Goal: Task Accomplishment & Management: Use online tool/utility

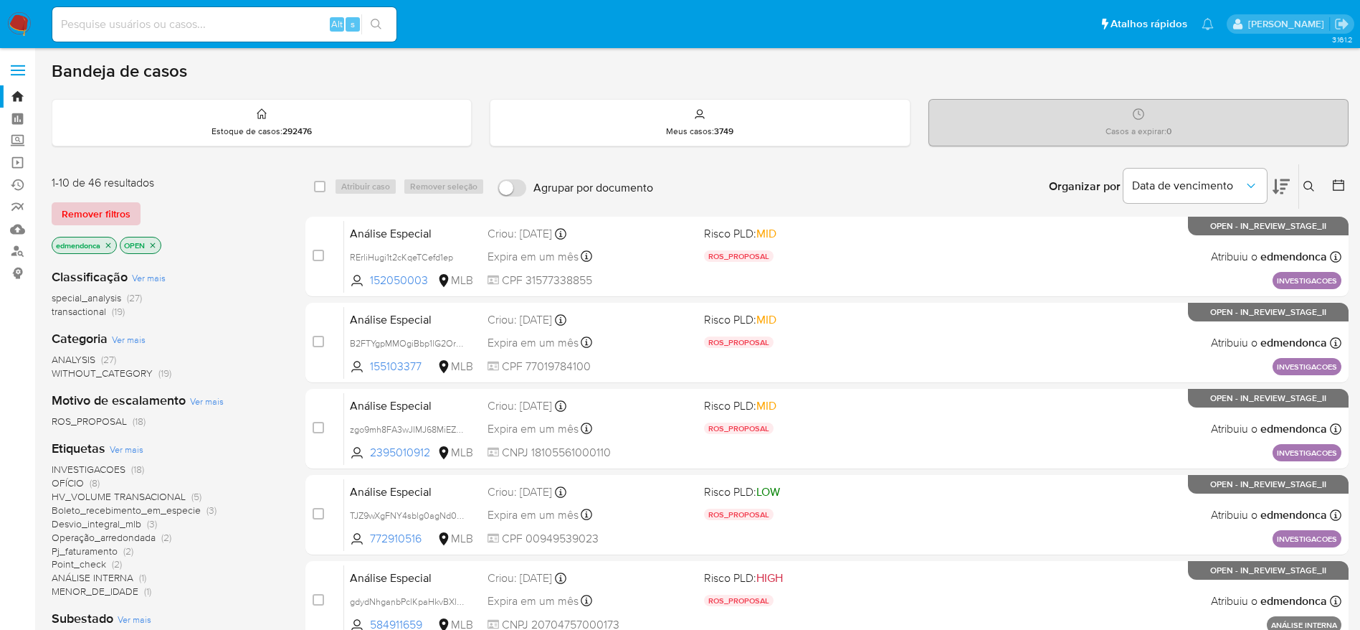
click at [105, 217] on span "Remover filtros" at bounding box center [96, 214] width 69 height 20
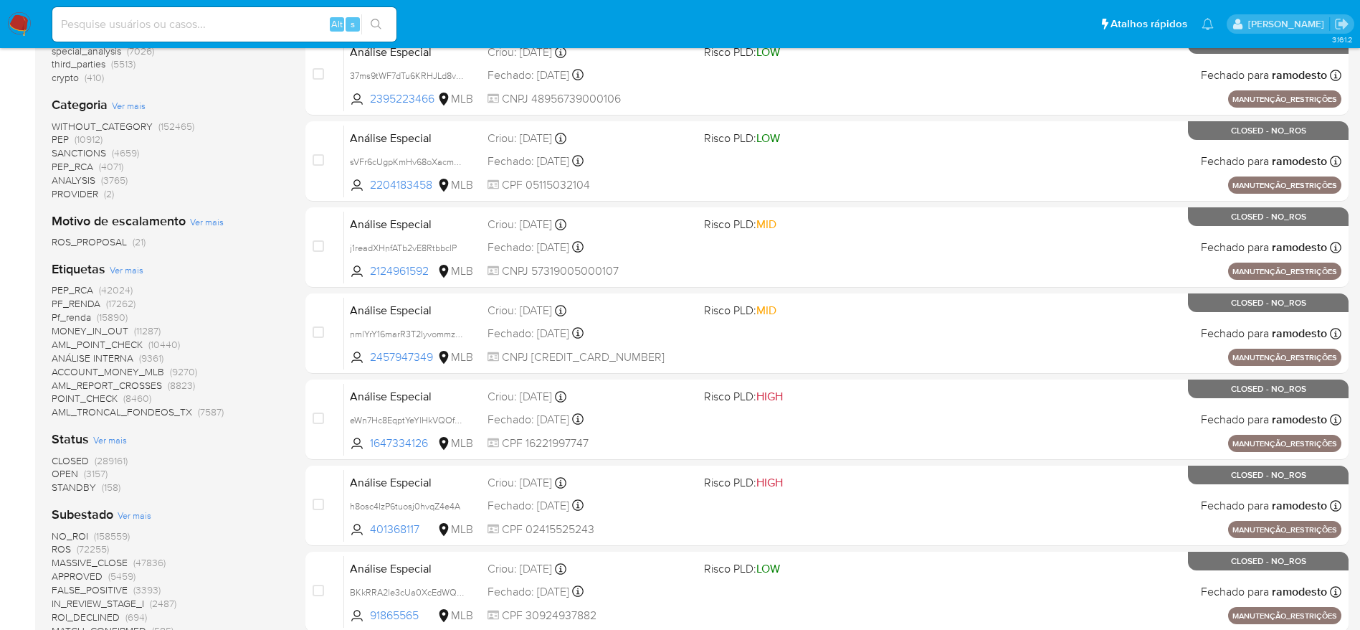
scroll to position [323, 0]
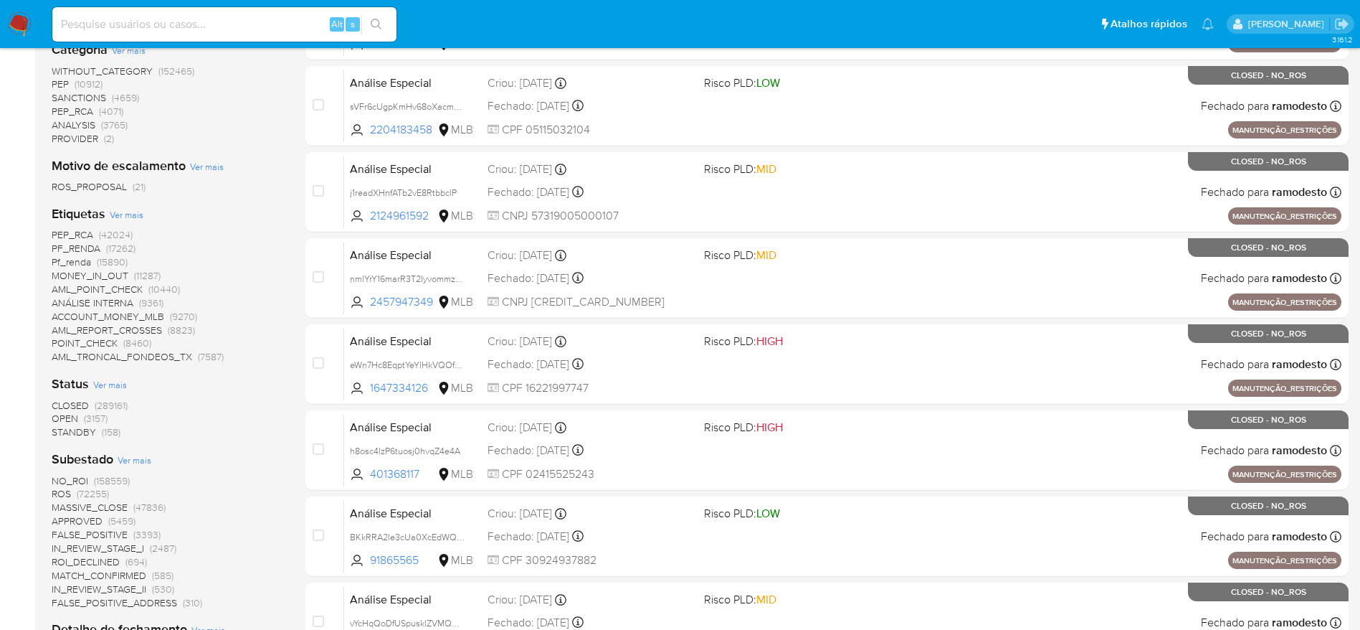
click at [79, 434] on span "STANDBY" at bounding box center [74, 432] width 44 height 14
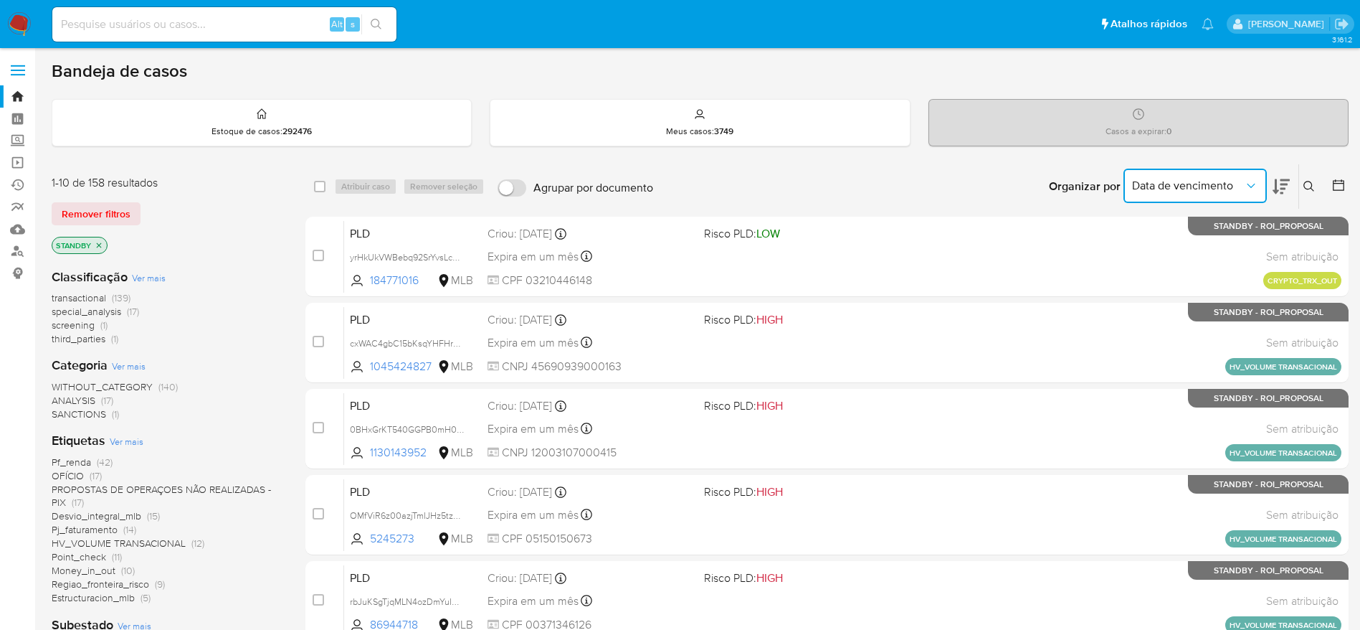
click at [1172, 185] on span "Data de vencimento" at bounding box center [1188, 186] width 112 height 14
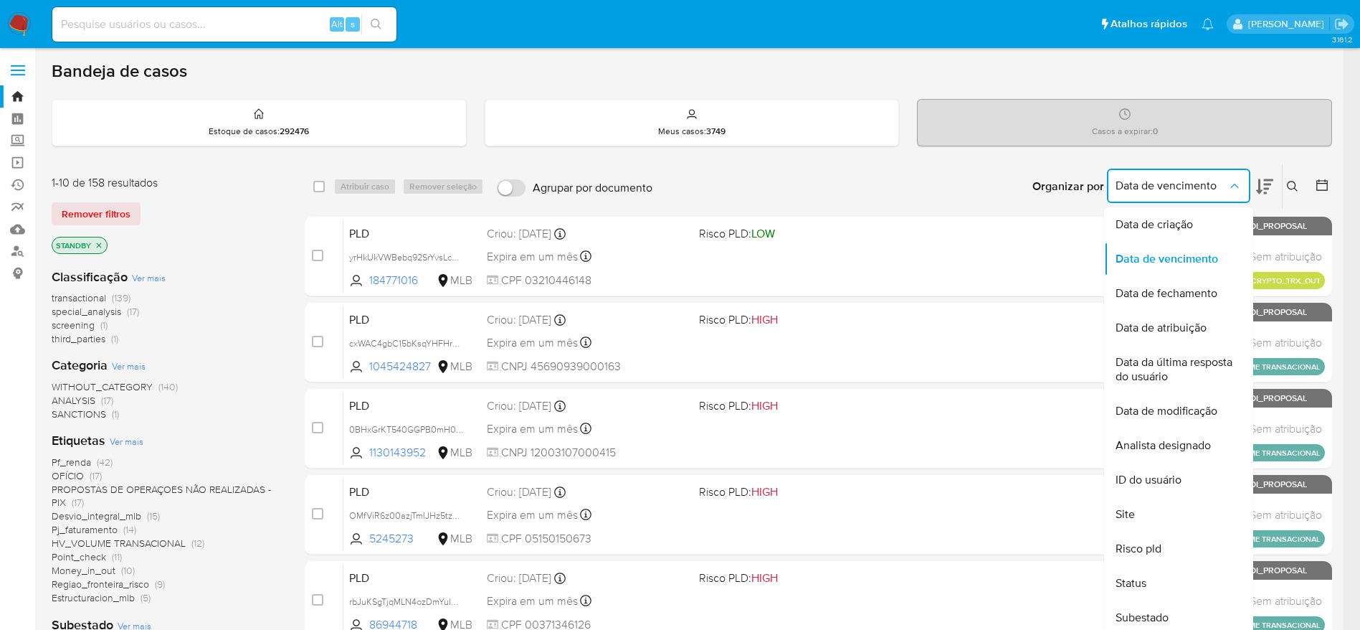
click at [121, 28] on input at bounding box center [224, 24] width 344 height 19
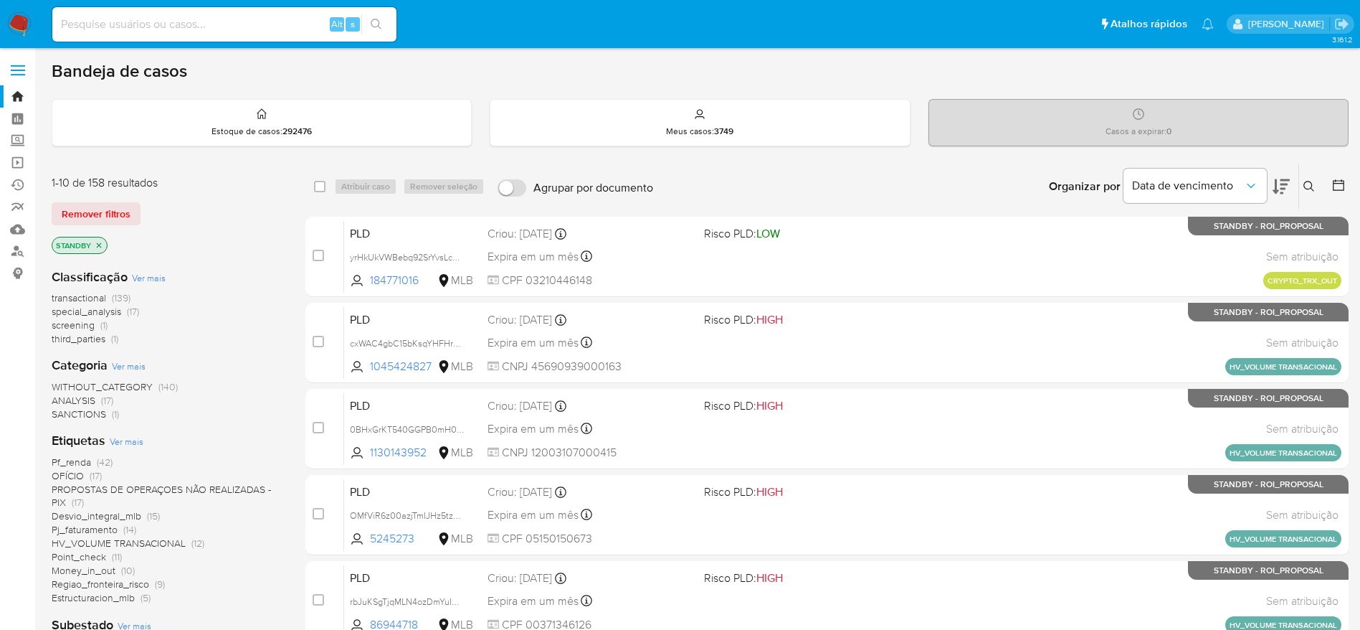
click at [121, 28] on input at bounding box center [224, 24] width 344 height 19
paste input "BWAqnvM9VqMBThQQfp3eraHr"
type input "BWAqnvM9VqMBThQQfp3eraHr"
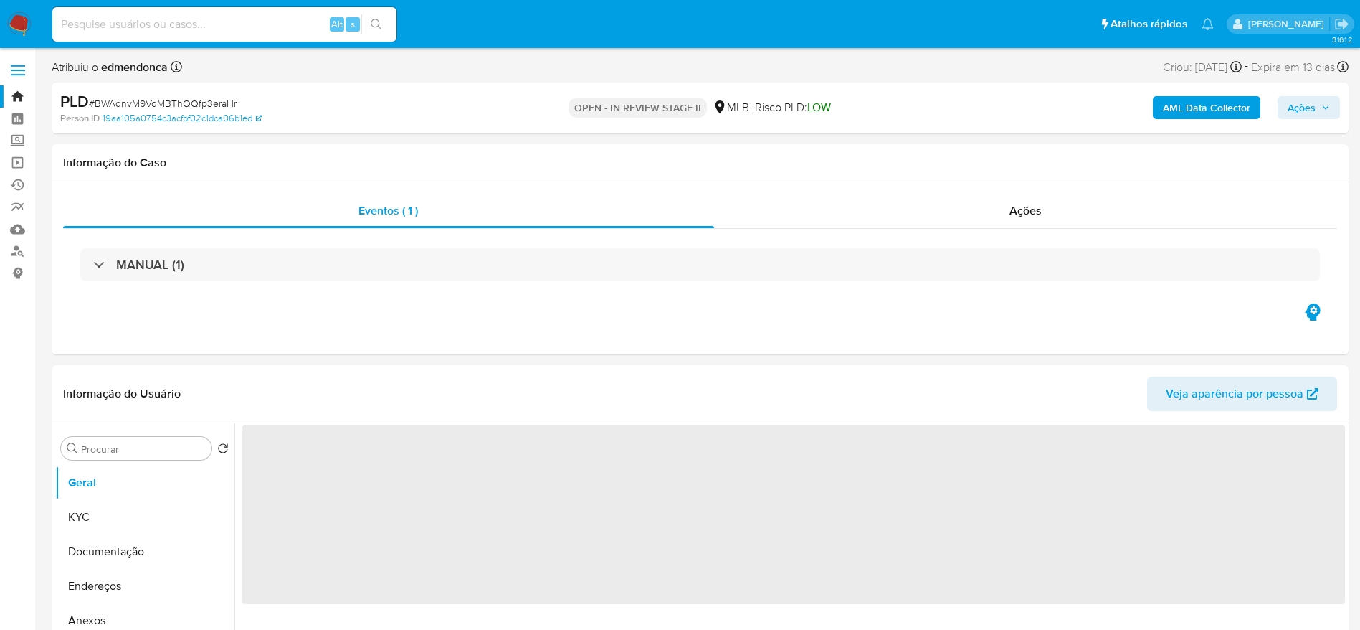
select select "10"
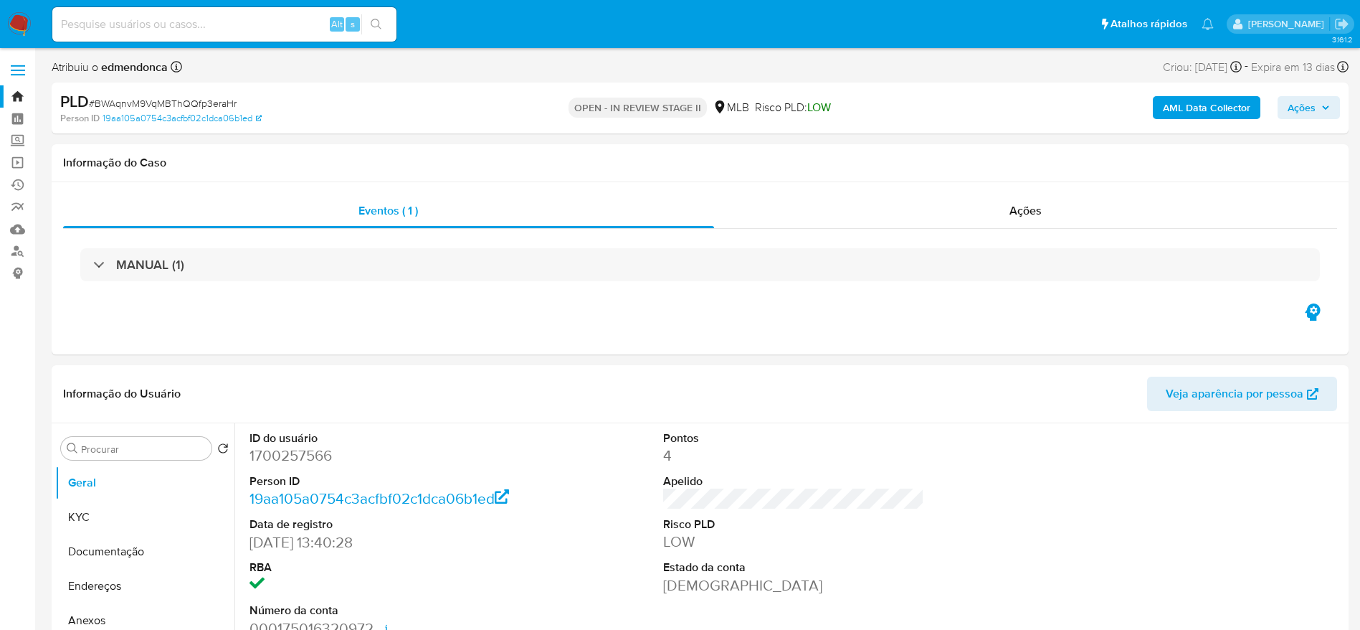
click at [280, 15] on input at bounding box center [224, 24] width 344 height 19
paste input "KAU8HdZPeWYjmfwYS091ouX7"
type input "KAU8HdZPeWYjmfwYS091ouX7"
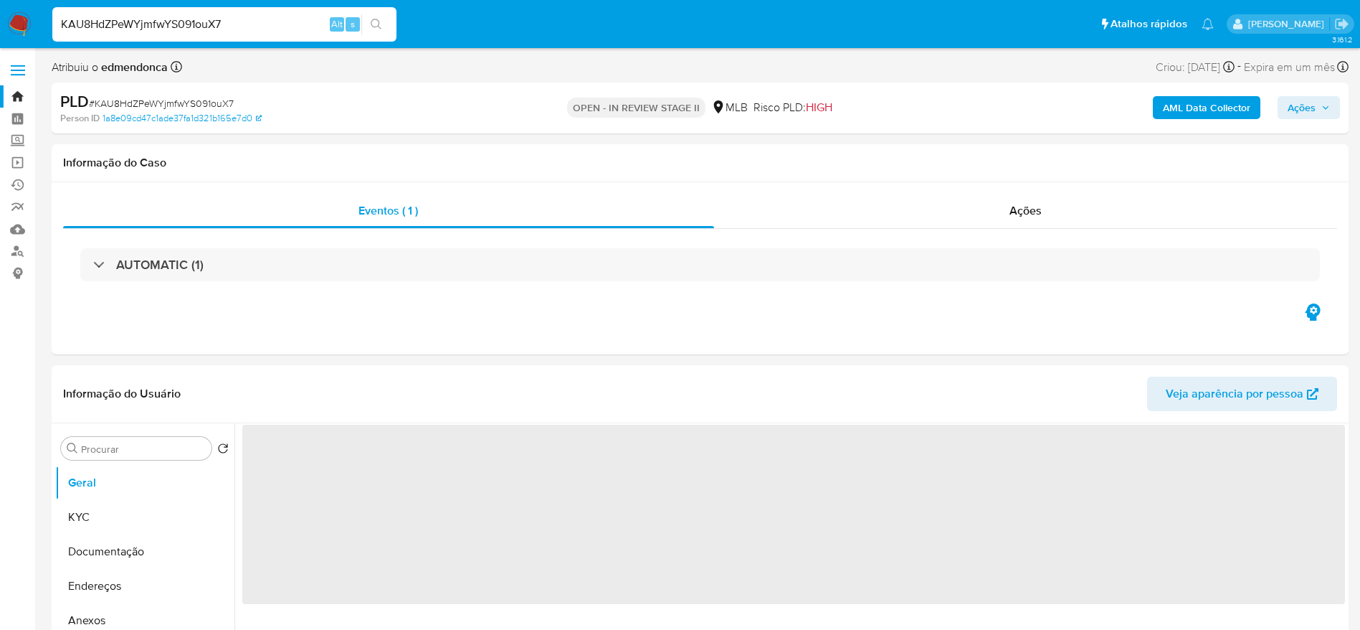
select select "10"
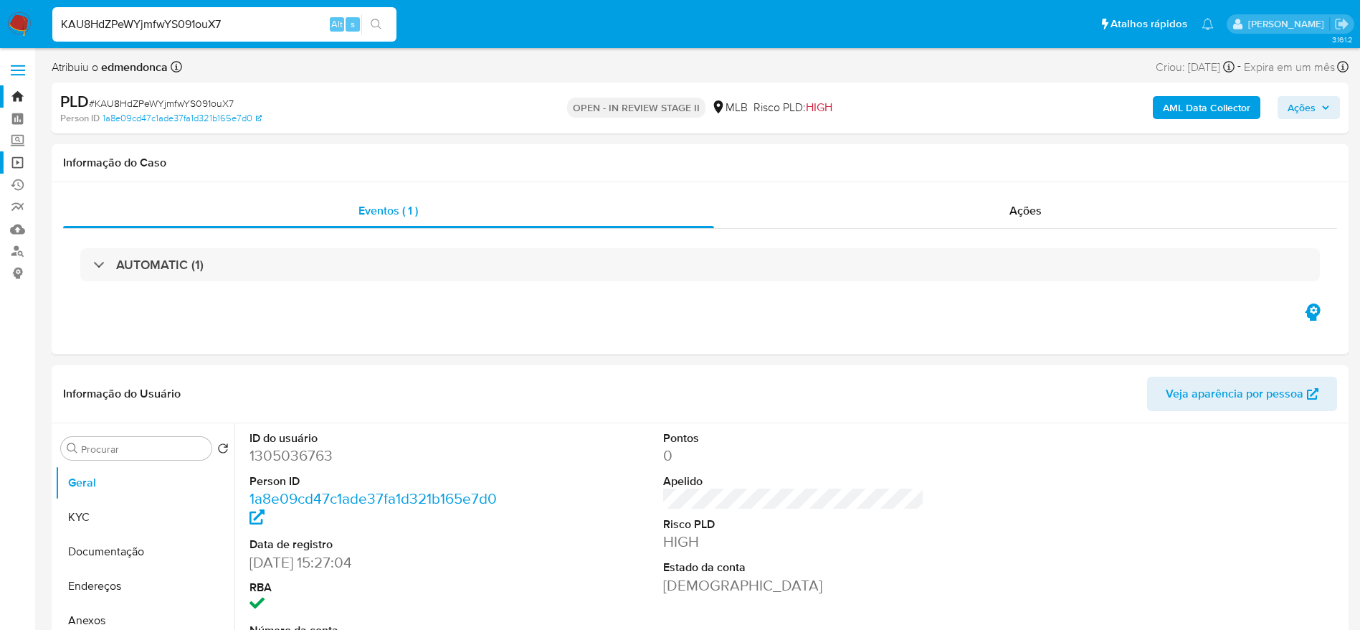
click at [23, 162] on link "Operações em massa" at bounding box center [85, 162] width 171 height 22
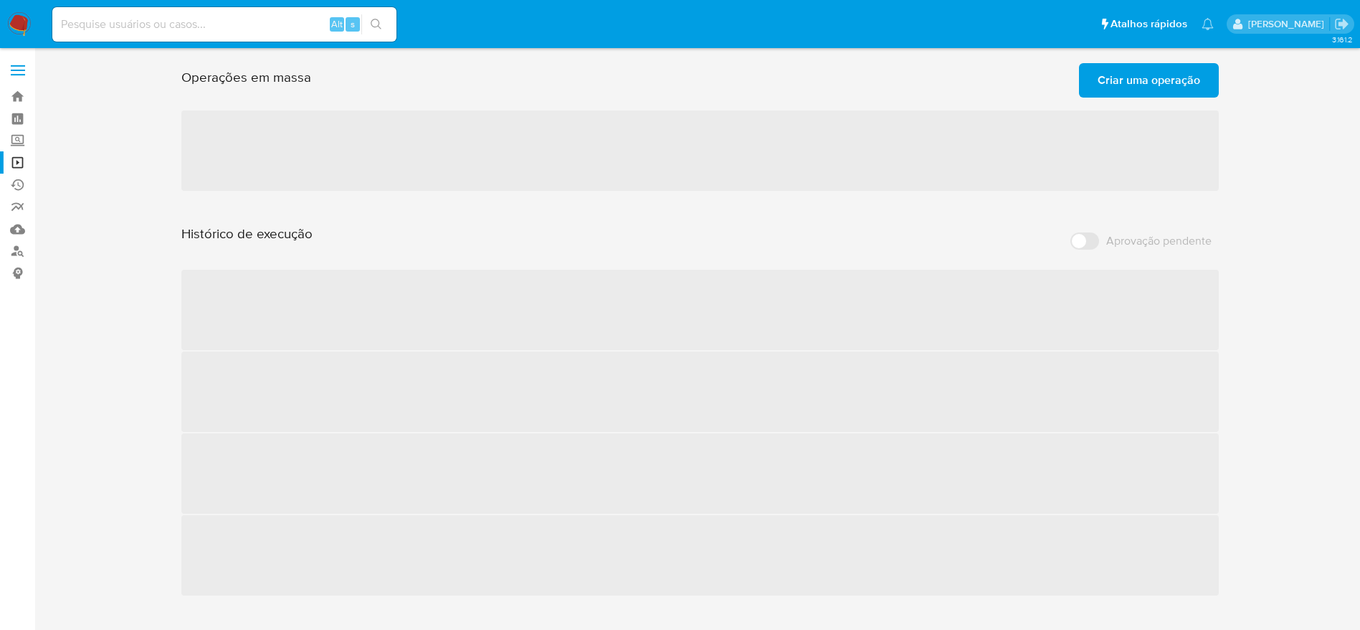
click at [1165, 81] on span "Criar uma operação" at bounding box center [1149, 81] width 103 height 32
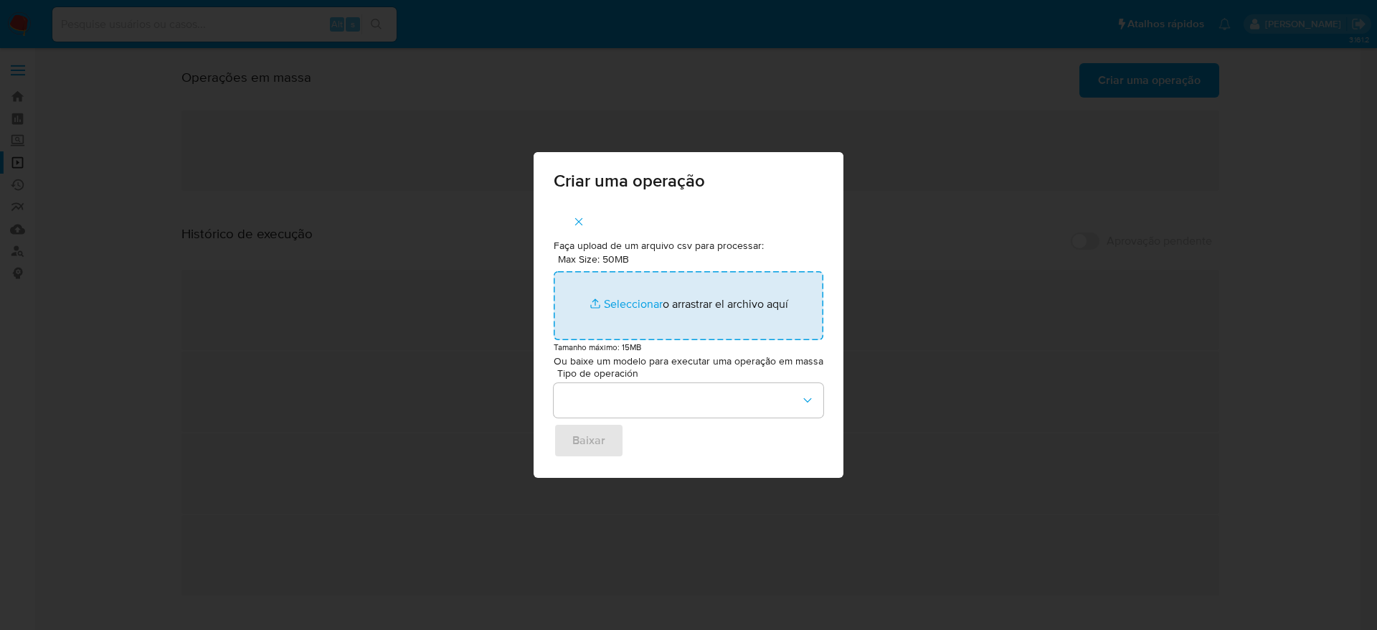
click at [714, 296] on input "Max Size: 50MB Seleccionar archivos" at bounding box center [689, 305] width 270 height 69
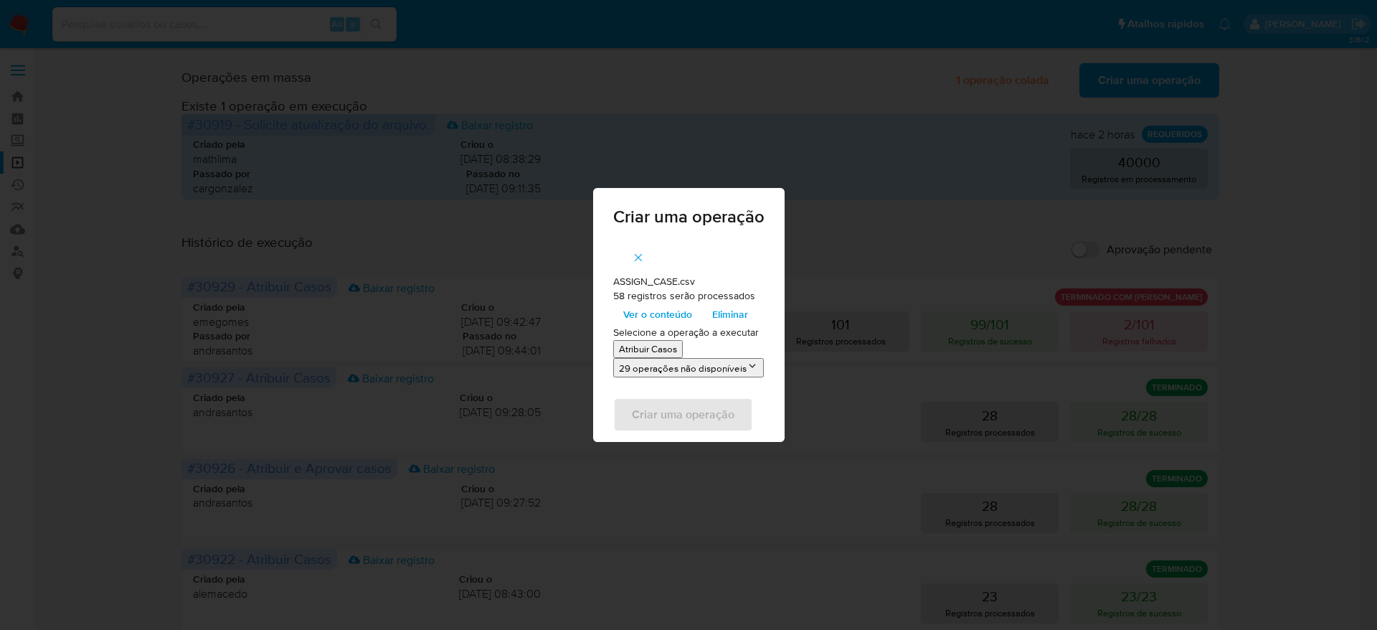
click at [650, 354] on p "Atribuir Casos" at bounding box center [648, 349] width 58 height 14
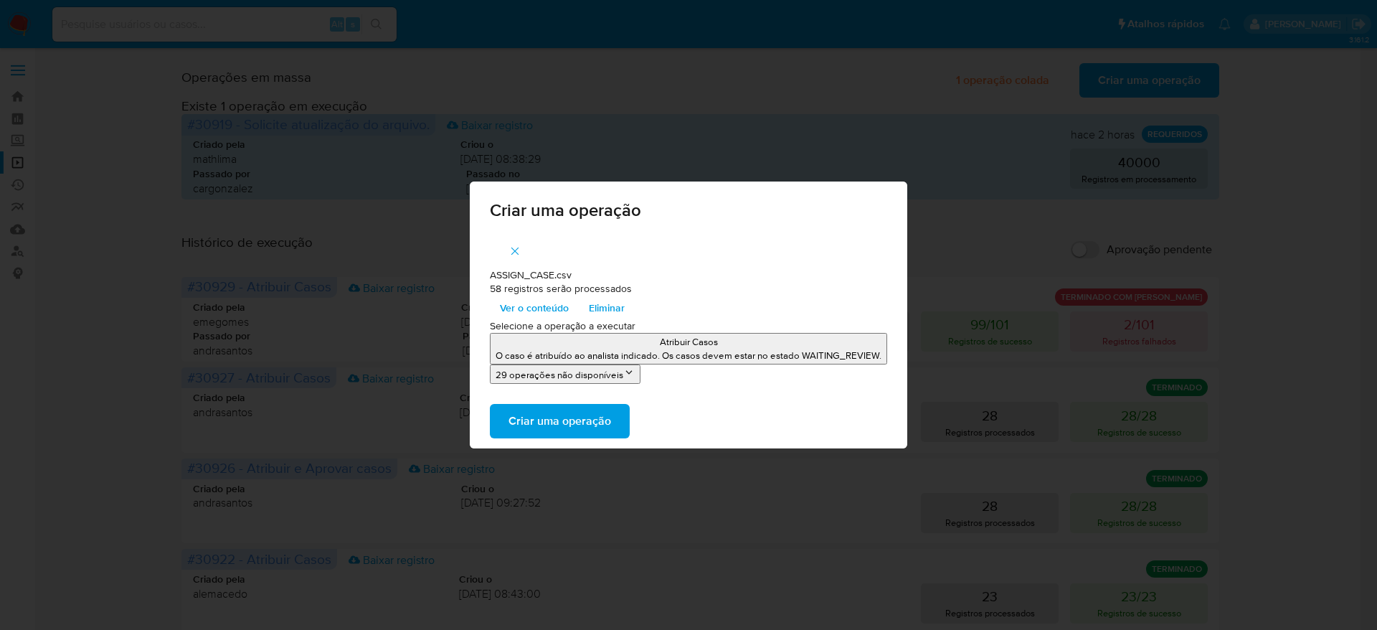
click at [535, 315] on span "Ver o conteúdo" at bounding box center [534, 308] width 69 height 20
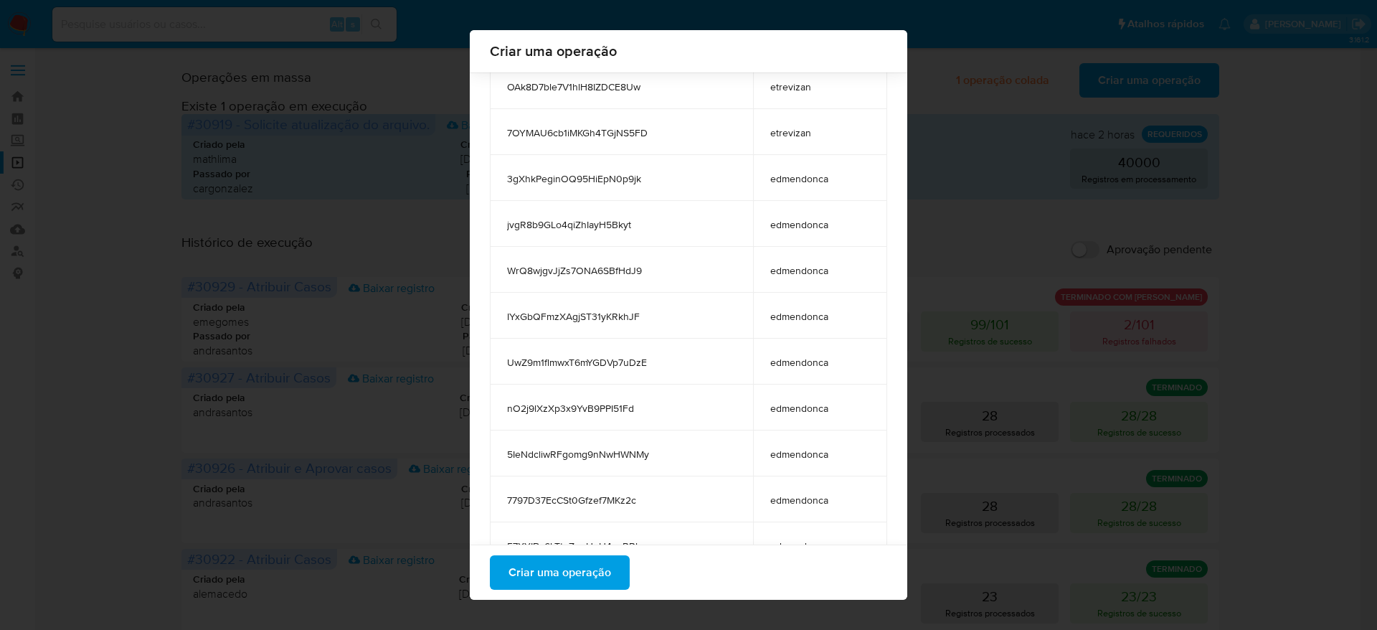
scroll to position [313, 0]
click at [579, 561] on span "Criar uma operação" at bounding box center [559, 572] width 103 height 32
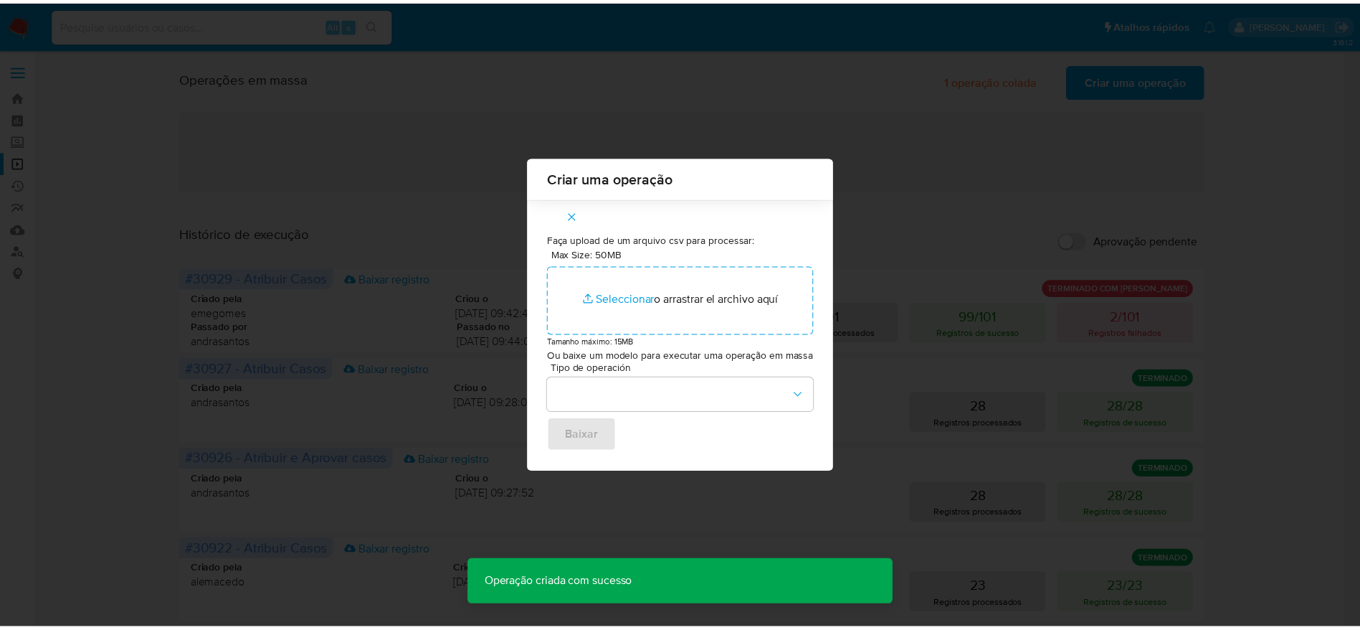
scroll to position [0, 0]
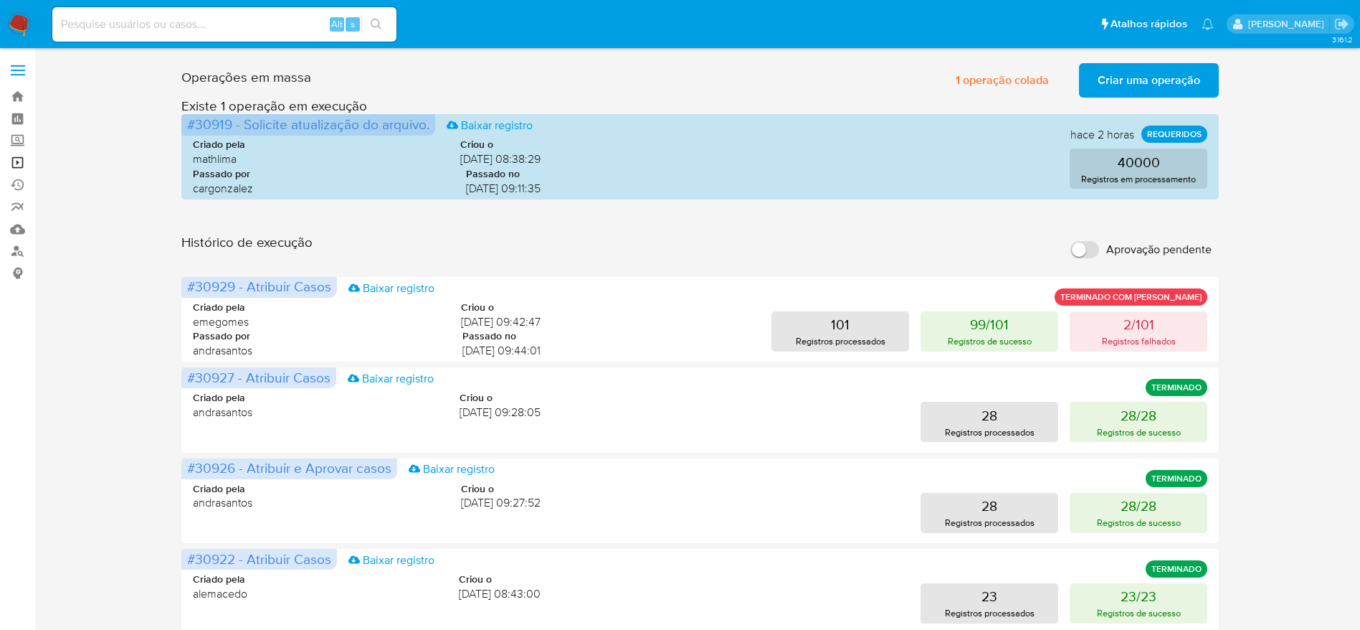
click at [20, 159] on link "Operações em massa" at bounding box center [85, 162] width 171 height 22
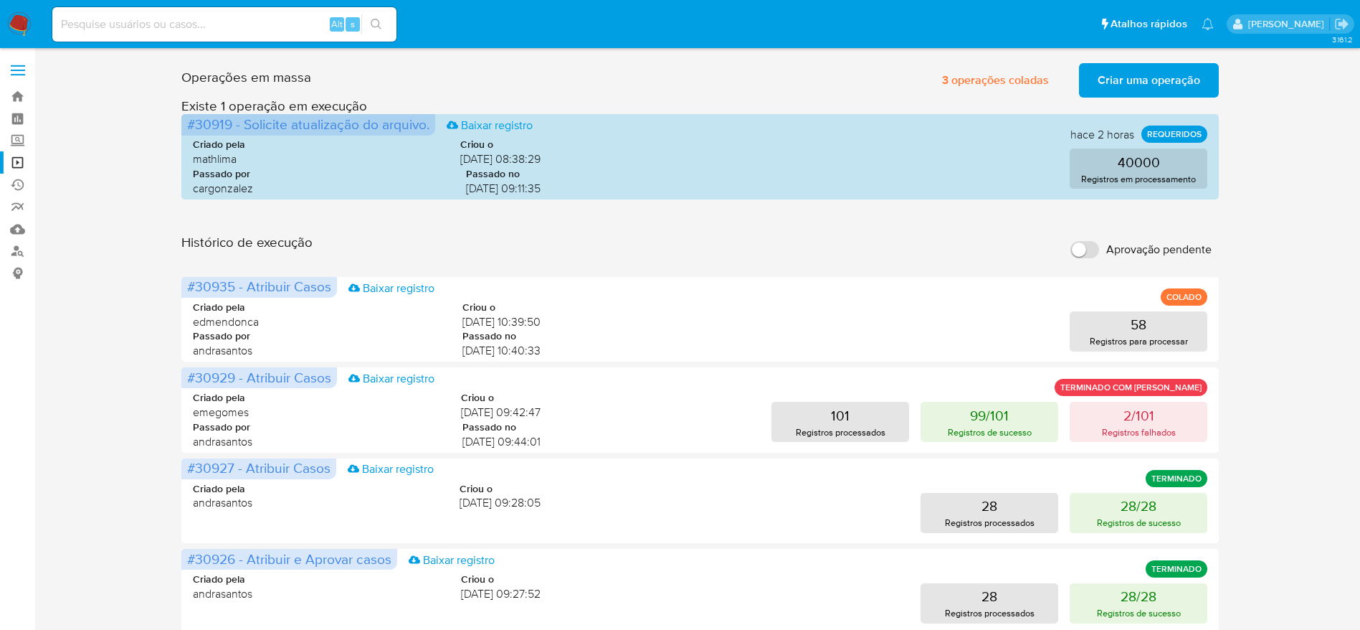
click at [18, 32] on img at bounding box center [19, 24] width 24 height 24
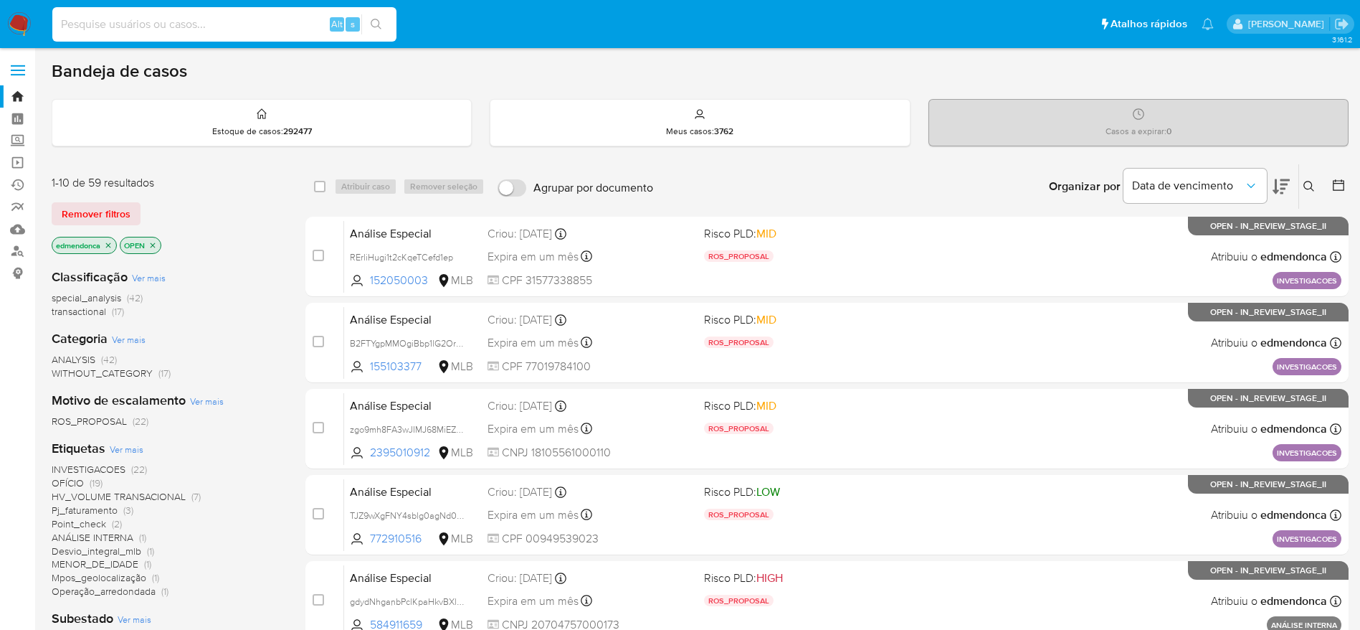
click at [175, 16] on input at bounding box center [224, 24] width 344 height 19
paste input "n7ug31dHrVGV5BB5XkOiEcCy"
type input "n7ug31dHrVGV5BB5XkOiEcCy"
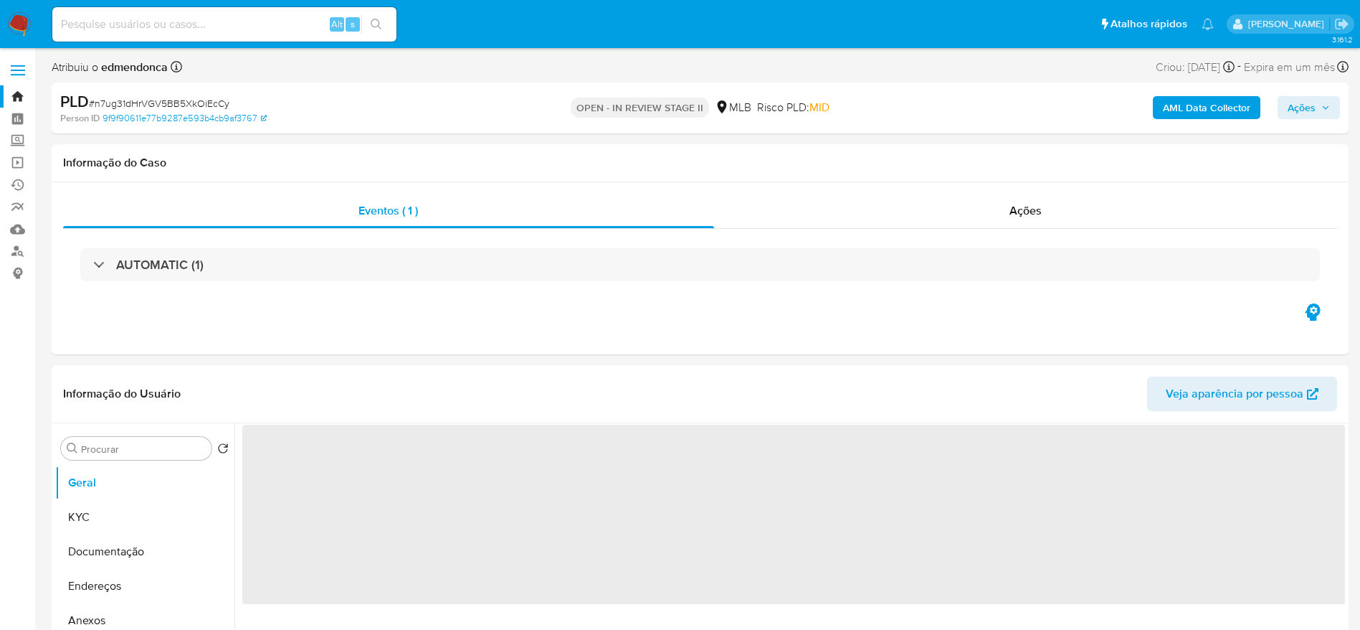
select select "10"
